Goal: Register for event/course

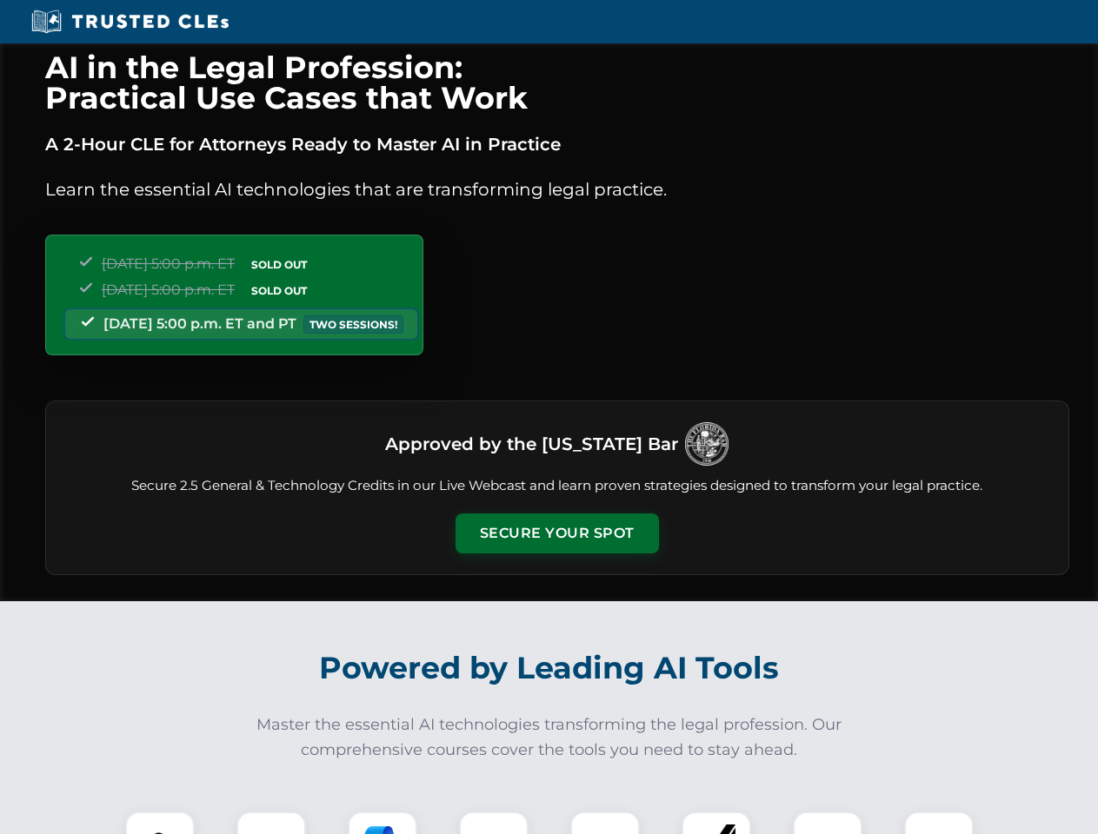
click at [556, 534] on button "Secure Your Spot" at bounding box center [556, 534] width 203 height 40
click at [160, 823] on img at bounding box center [160, 846] width 50 height 50
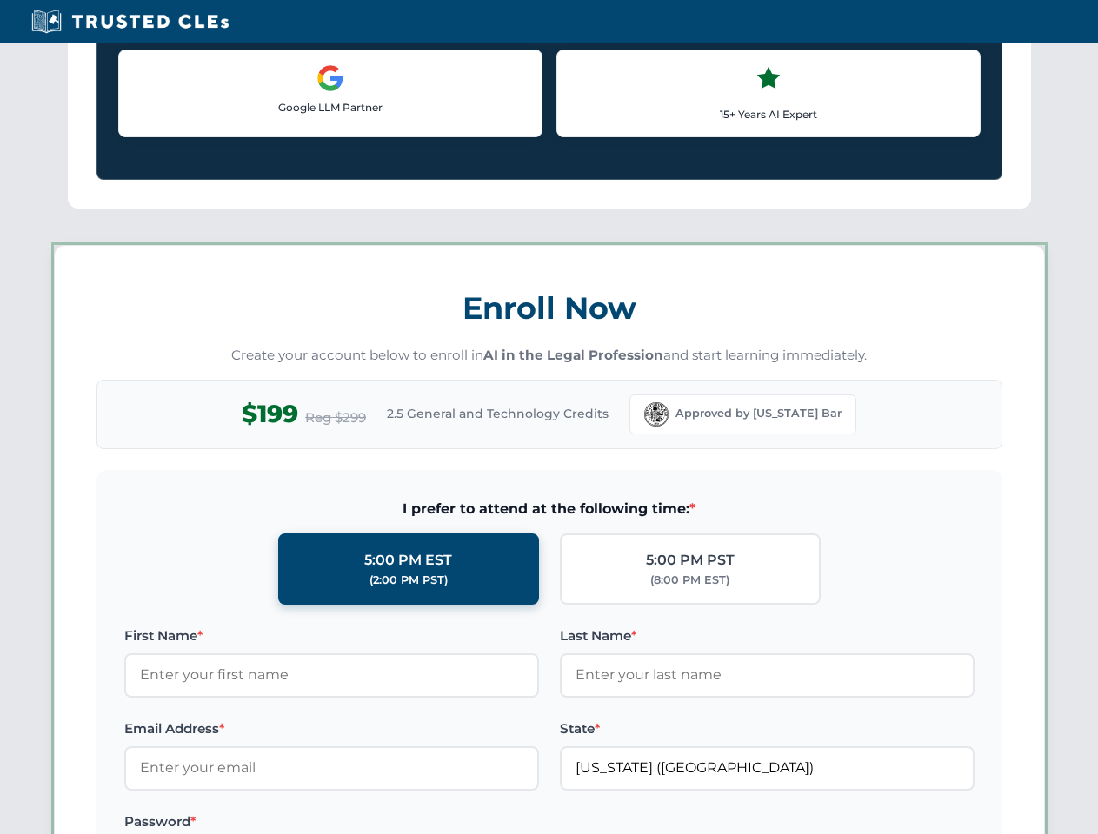
click at [382, 823] on label "Password *" at bounding box center [331, 822] width 415 height 21
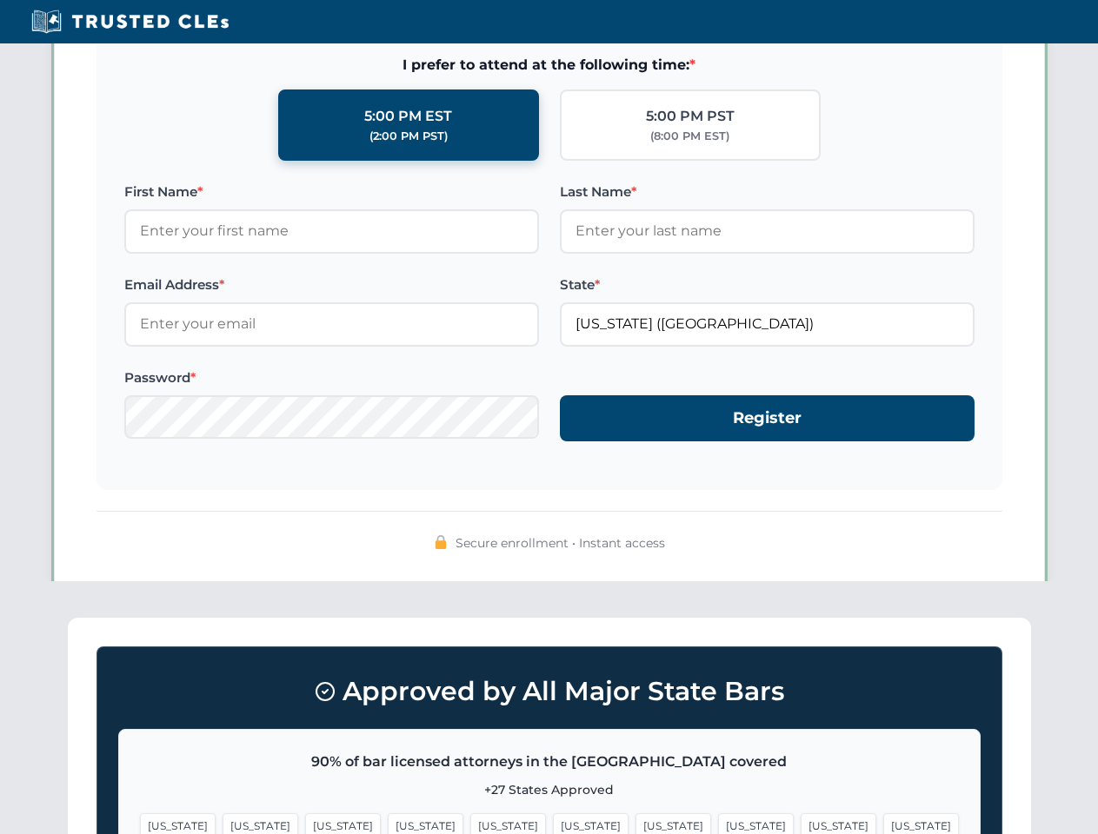
click at [801, 823] on span "[US_STATE]" at bounding box center [839, 826] width 76 height 25
